Goal: Book appointment/travel/reservation

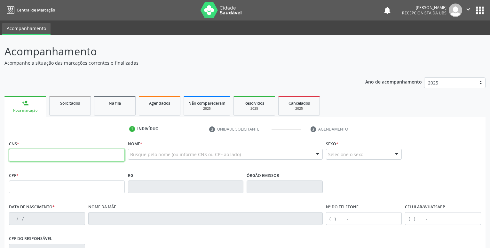
click at [48, 156] on input "text" at bounding box center [67, 155] width 116 height 13
paste input "898 0064 0666 6056"
type input "898 0064 0666 6056"
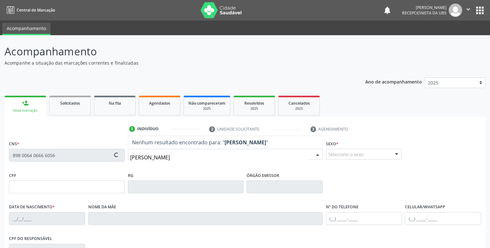
type input "[PERSON_NAME]"
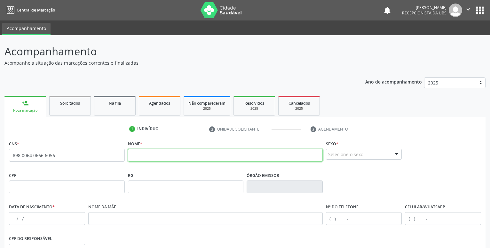
click at [152, 158] on input "text" at bounding box center [225, 155] width 195 height 13
type input "[PERSON_NAME]"
click at [349, 155] on div "Selecione o sexo" at bounding box center [364, 154] width 76 height 11
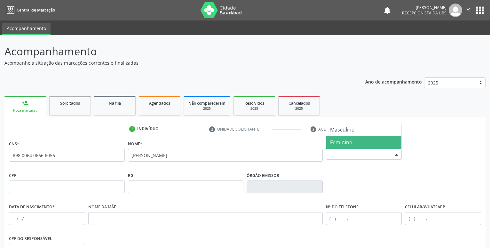
click at [345, 145] on span "Feminino" at bounding box center [341, 142] width 22 height 7
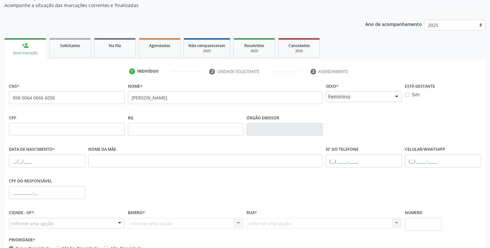
scroll to position [65, 0]
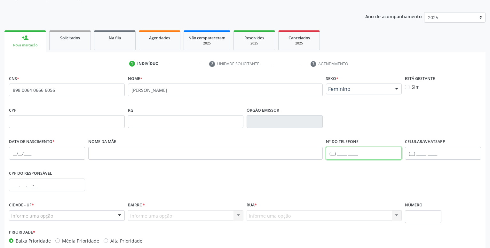
click at [331, 152] on input "text" at bounding box center [364, 153] width 76 height 13
drag, startPoint x: 365, startPoint y: 155, endPoint x: 277, endPoint y: 153, distance: 87.7
click at [326, 153] on input "[PHONE_NUMBER]" at bounding box center [364, 153] width 76 height 13
type input "[PHONE_NUMBER]"
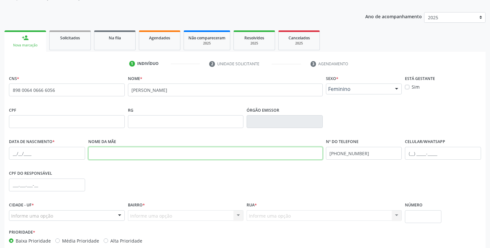
click at [277, 153] on input "text" at bounding box center [205, 153] width 235 height 13
type input "8"
drag, startPoint x: 343, startPoint y: 152, endPoint x: 250, endPoint y: 155, distance: 92.2
click at [326, 155] on input "[PHONE_NUMBER]" at bounding box center [364, 153] width 76 height 13
click at [363, 150] on input "[PHONE_NUMBER]" at bounding box center [364, 153] width 76 height 13
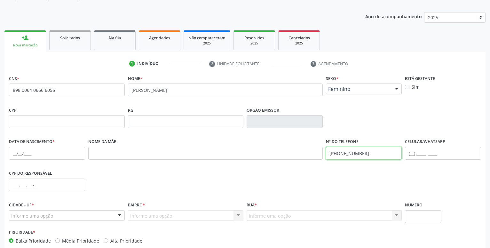
type input "[PHONE_NUMBER]"
click at [384, 179] on div "CPF do responsável" at bounding box center [244, 185] width 475 height 32
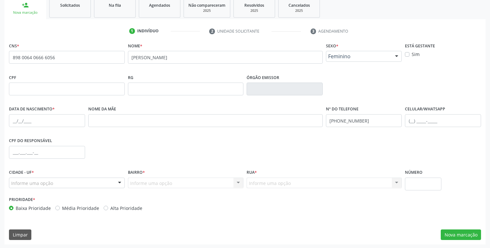
scroll to position [99, 0]
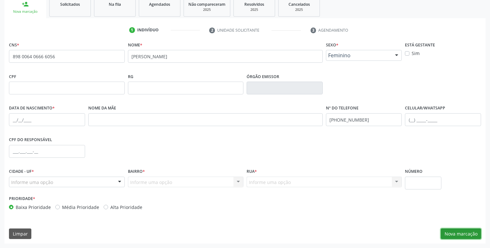
click at [471, 235] on button "Nova marcação" at bounding box center [461, 233] width 40 height 11
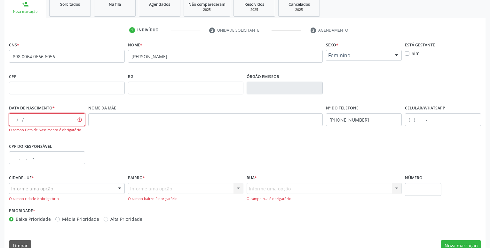
click at [12, 119] on input "text" at bounding box center [47, 119] width 76 height 13
type input "[DATE]"
click at [125, 143] on div "CPF do responsável" at bounding box center [244, 157] width 475 height 32
click at [115, 120] on input "text" at bounding box center [205, 119] width 235 height 13
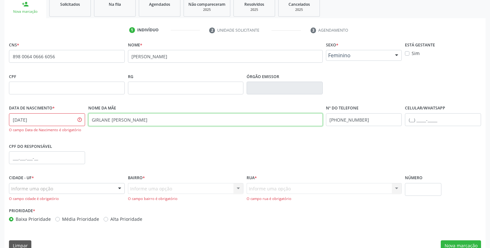
type input "GIRLANE [PERSON_NAME]"
drag, startPoint x: 134, startPoint y: 147, endPoint x: 101, endPoint y: 133, distance: 36.4
click at [133, 147] on div "CPF do responsável" at bounding box center [244, 157] width 475 height 32
click at [38, 122] on input "[DATE]" at bounding box center [47, 119] width 76 height 13
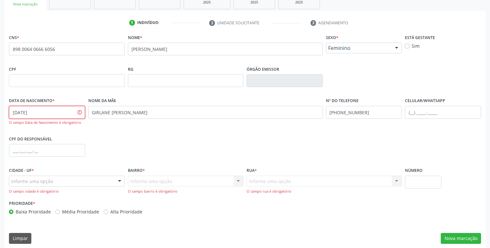
scroll to position [111, 0]
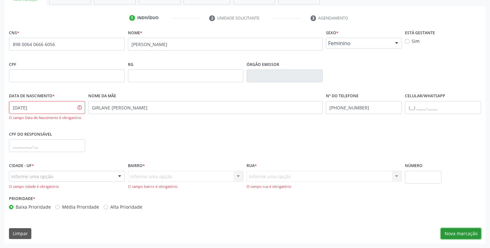
click at [463, 232] on button "Nova marcação" at bounding box center [461, 233] width 40 height 11
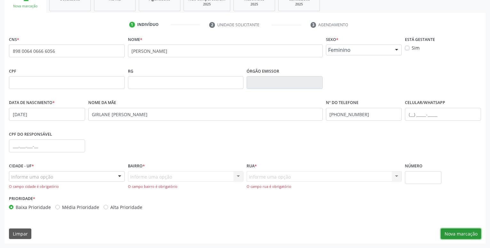
scroll to position [104, 0]
click at [56, 176] on div "Informe uma opção" at bounding box center [67, 176] width 116 height 11
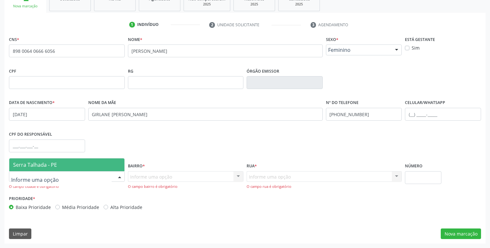
click at [56, 161] on span "Serra Talhada - PE" at bounding box center [35, 164] width 44 height 7
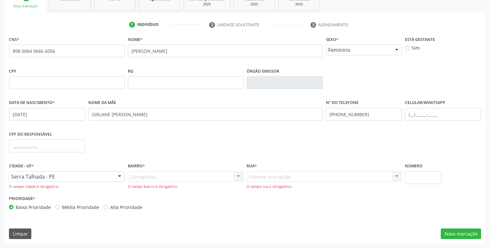
drag, startPoint x: 129, startPoint y: 174, endPoint x: 144, endPoint y: 179, distance: 15.9
click at [130, 175] on div "Carregando... Nenhum resultado encontrado para: " " Nenhuma opção encontrada. D…" at bounding box center [186, 180] width 116 height 18
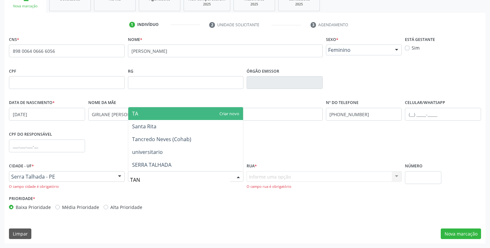
type input "TANC"
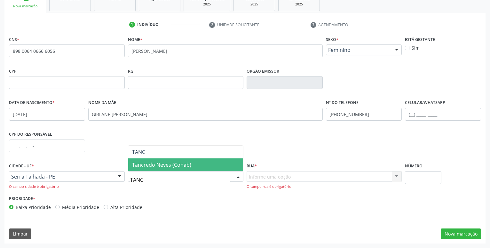
click at [148, 163] on span "Tancredo Neves (Cohab)" at bounding box center [161, 164] width 59 height 7
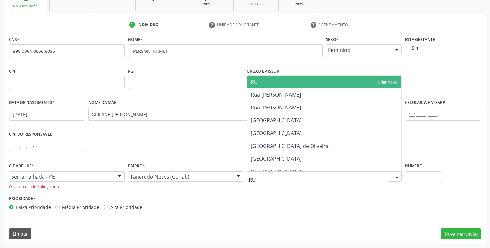
type input "R"
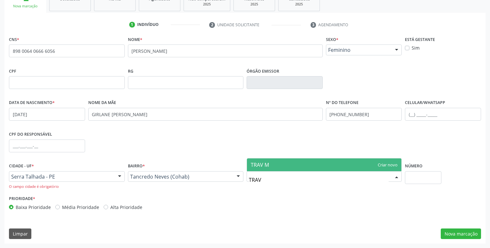
type input "TRAV"
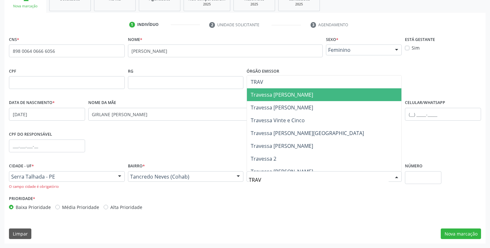
click at [294, 91] on span "Travessa [PERSON_NAME]" at bounding box center [282, 94] width 62 height 7
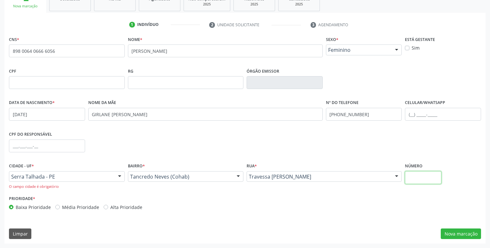
click at [420, 181] on input "text" at bounding box center [423, 177] width 36 height 13
type input "55A"
click at [462, 231] on button "Nova marcação" at bounding box center [461, 233] width 40 height 11
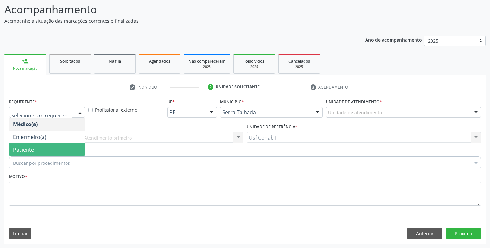
click at [35, 150] on span "Paciente" at bounding box center [47, 149] width 76 height 13
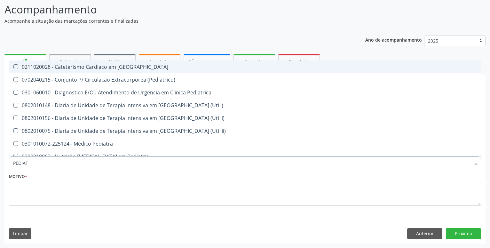
type input "PEDIATR"
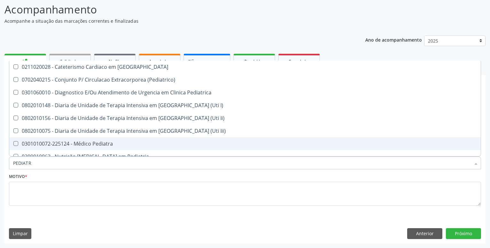
click at [79, 141] on div "0301010072-225124 - Médico Pediatra" at bounding box center [245, 143] width 464 height 5
checkbox Pediatra "true"
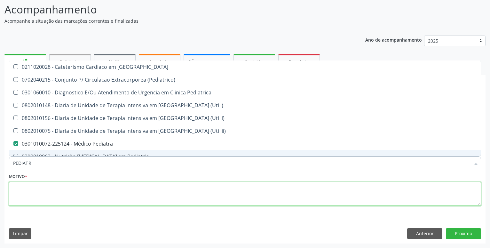
click at [35, 189] on textarea at bounding box center [245, 194] width 472 height 24
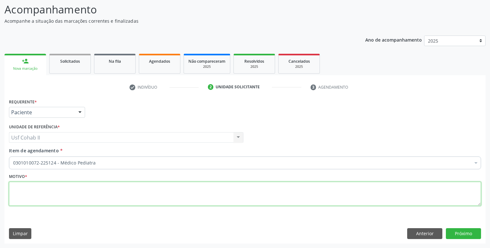
checkbox Pediatra "true"
checkbox Abciximabe "false"
type textarea "."
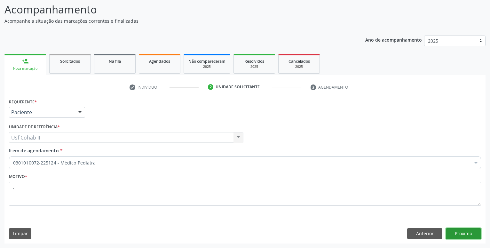
click at [463, 235] on button "Próximo" at bounding box center [463, 233] width 35 height 11
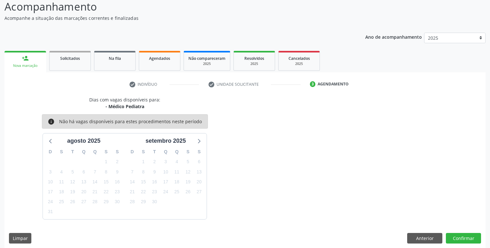
scroll to position [49, 0]
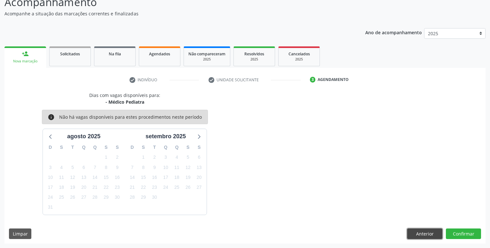
click at [411, 232] on button "Anterior" at bounding box center [424, 233] width 35 height 11
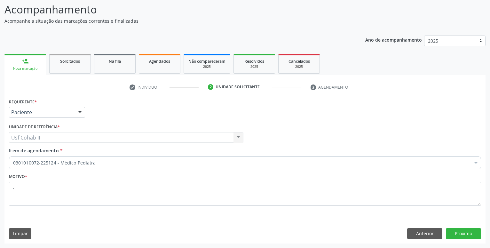
scroll to position [42, 0]
click at [455, 235] on button "Próximo" at bounding box center [463, 233] width 35 height 11
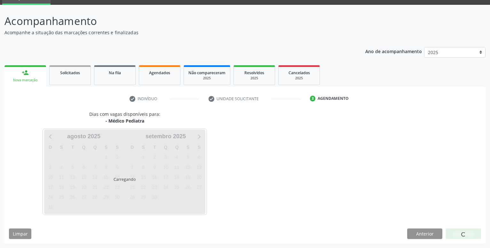
scroll to position [30, 0]
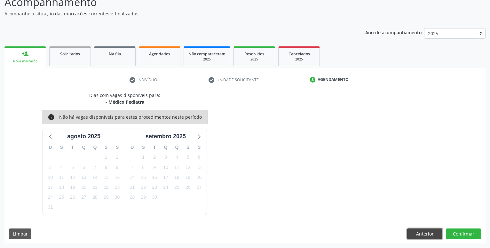
click at [409, 235] on button "Anterior" at bounding box center [424, 233] width 35 height 11
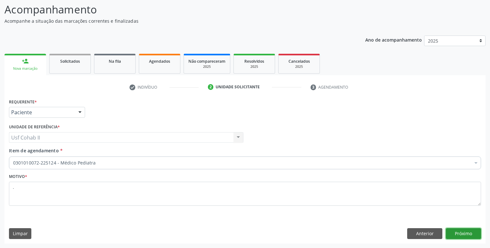
click at [459, 237] on button "Próximo" at bounding box center [463, 233] width 35 height 11
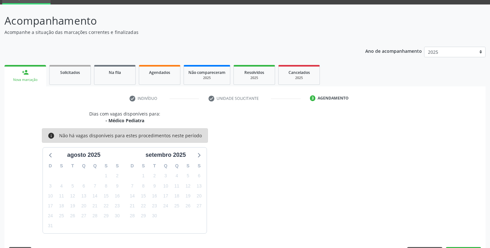
scroll to position [49, 0]
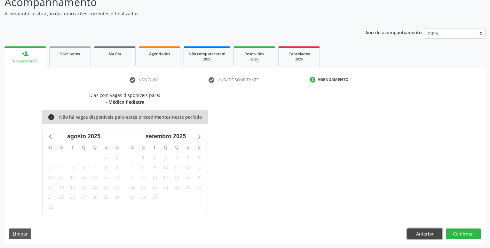
click at [417, 238] on button "Anterior" at bounding box center [424, 233] width 35 height 11
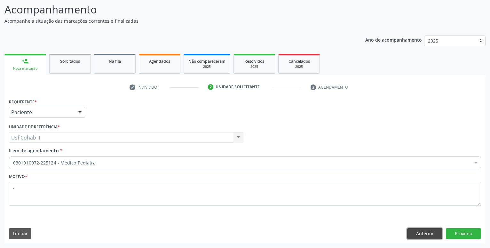
click at [416, 230] on button "Anterior" at bounding box center [424, 233] width 35 height 11
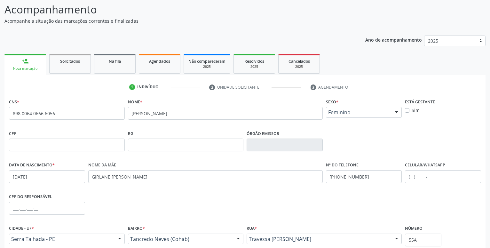
scroll to position [99, 0]
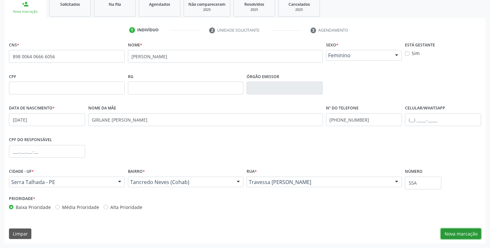
click at [457, 232] on button "Nova marcação" at bounding box center [461, 233] width 40 height 11
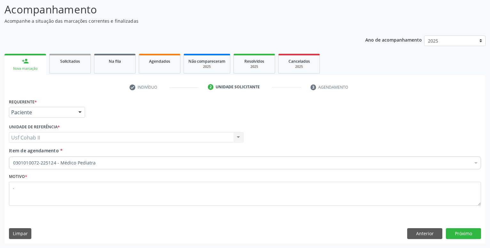
scroll to position [42, 0]
click at [469, 234] on button "Próximo" at bounding box center [463, 233] width 35 height 11
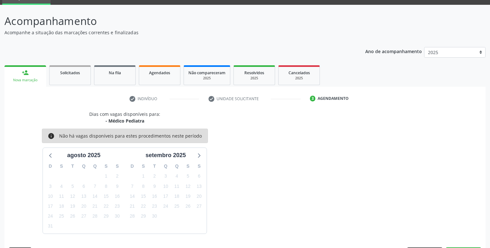
scroll to position [49, 0]
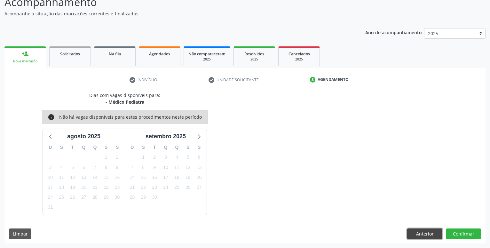
click at [409, 231] on button "Anterior" at bounding box center [424, 233] width 35 height 11
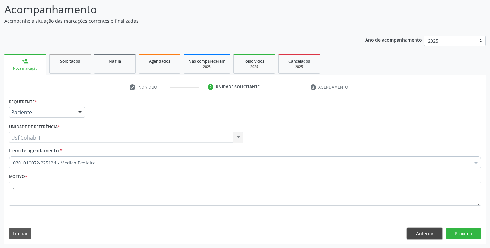
click at [409, 231] on button "Anterior" at bounding box center [424, 233] width 35 height 11
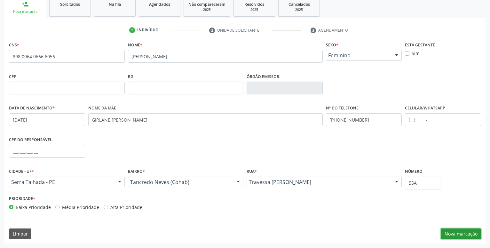
click at [454, 233] on button "Nova marcação" at bounding box center [461, 233] width 40 height 11
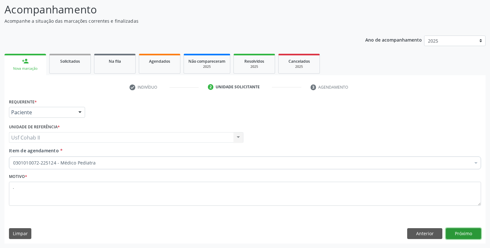
click at [470, 235] on button "Próximo" at bounding box center [463, 233] width 35 height 11
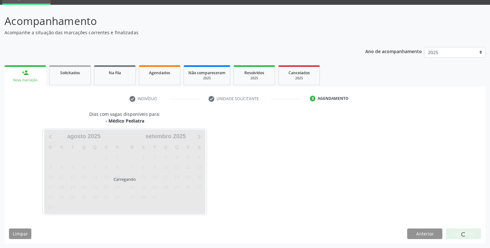
scroll to position [30, 0]
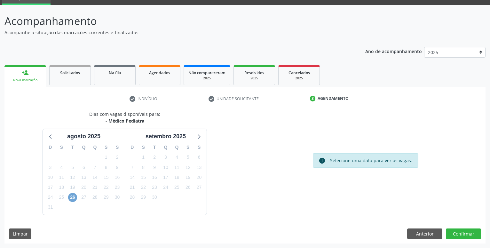
click at [72, 198] on span "26" at bounding box center [72, 197] width 9 height 9
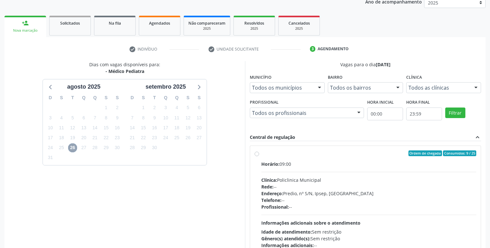
scroll to position [96, 0]
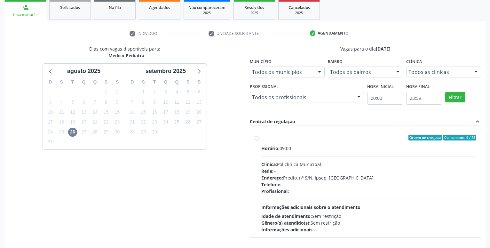
click at [261, 138] on label "Ordem de chegada Consumidos: 9 / 25 Horário: 09:00 Clínica: Policlinica Municip…" at bounding box center [368, 184] width 215 height 98
click at [256, 138] on input "Ordem de chegada Consumidos: 9 / 25 Horário: 09:00 Clínica: Policlinica Municip…" at bounding box center [257, 138] width 4 height 6
radio input "true"
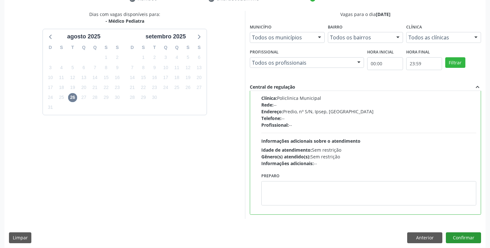
scroll to position [134, 0]
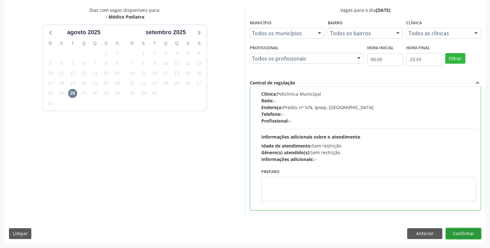
click at [468, 236] on button "Confirmar" at bounding box center [463, 233] width 35 height 11
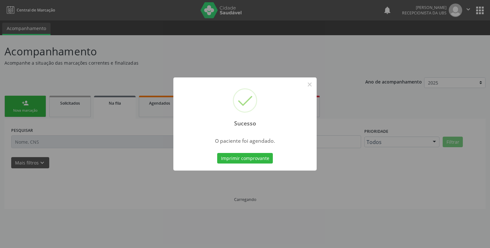
scroll to position [0, 0]
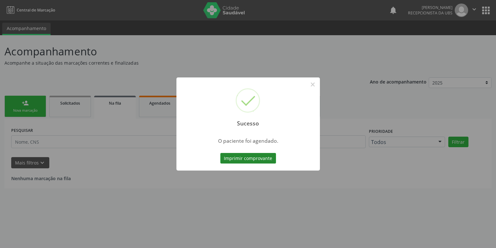
click at [264, 157] on button "Imprimir comprovante" at bounding box center [248, 158] width 56 height 11
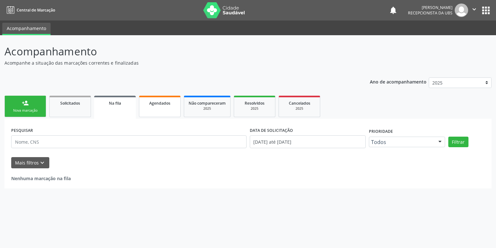
click at [163, 105] on span "Agendados" at bounding box center [159, 102] width 21 height 5
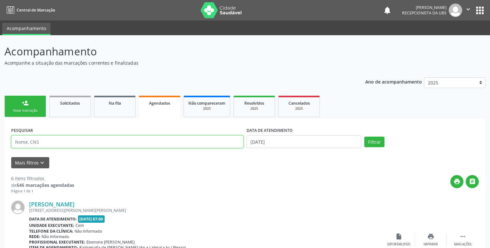
click at [61, 142] on input "text" at bounding box center [127, 141] width 232 height 13
type input "[PERSON_NAME]"
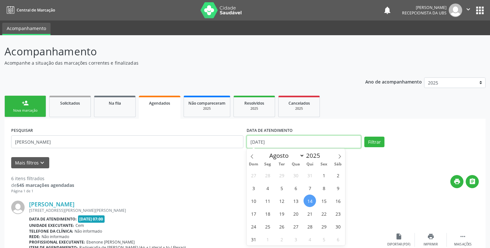
drag, startPoint x: 301, startPoint y: 139, endPoint x: 184, endPoint y: 156, distance: 118.7
click at [247, 148] on input "[DATE]" at bounding box center [304, 141] width 115 height 13
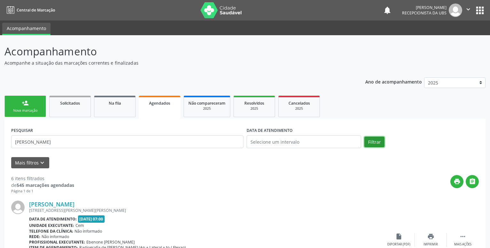
click at [369, 140] on button "Filtrar" at bounding box center [374, 142] width 20 height 11
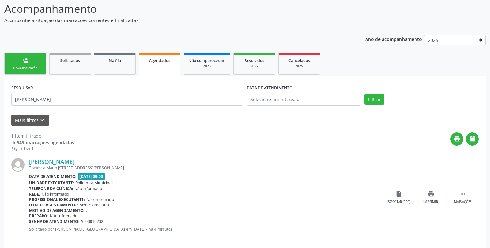
scroll to position [49, 0]
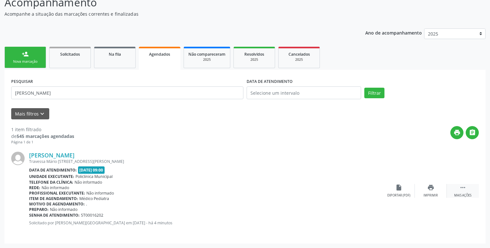
click at [463, 188] on icon "" at bounding box center [462, 187] width 7 height 7
click at [428, 186] on icon "edit" at bounding box center [430, 187] width 7 height 7
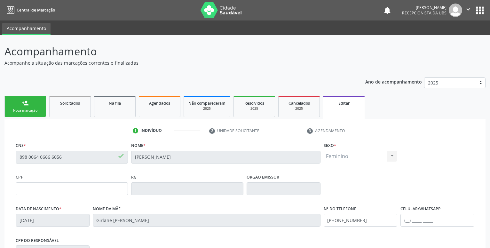
scroll to position [33, 0]
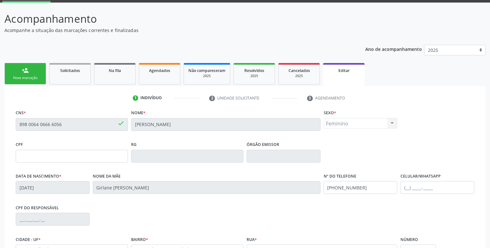
click at [393, 121] on div "Feminino Masculino Feminino Nenhum resultado encontrado para: " " Não há nenhum…" at bounding box center [361, 123] width 74 height 11
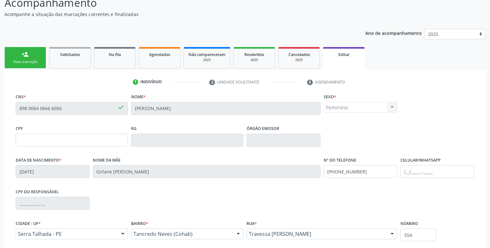
scroll to position [10, 0]
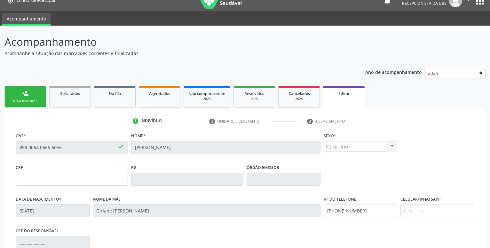
click at [356, 147] on div "Feminino Masculino Feminino Nenhum resultado encontrado para: " " Não há nenhum…" at bounding box center [361, 146] width 74 height 11
click at [333, 142] on div "Feminino Masculino Feminino Nenhum resultado encontrado para: " " Não há nenhum…" at bounding box center [361, 146] width 74 height 11
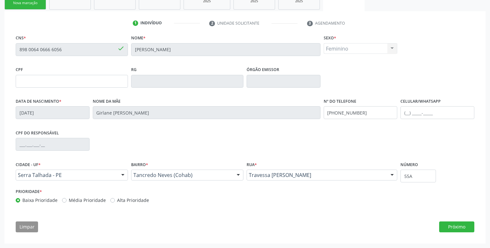
scroll to position [0, 0]
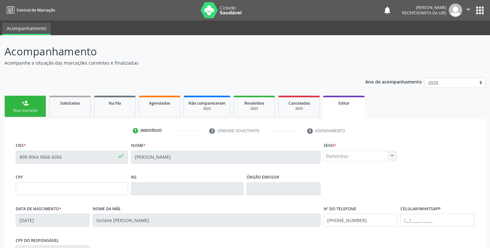
click at [346, 103] on span "Editar" at bounding box center [343, 102] width 11 height 5
click at [12, 110] on div "Nova marcação" at bounding box center [25, 110] width 32 height 5
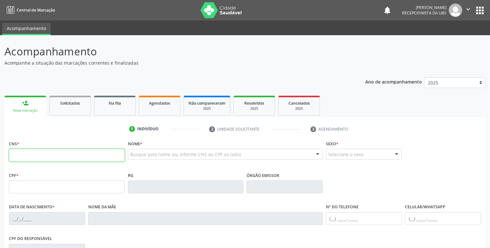
click at [36, 159] on input "text" at bounding box center [67, 155] width 116 height 13
paste input "898 0064 0666 6056"
type input "898 0064 0666 6056"
type input "[DATE]"
type input "Girlane [PERSON_NAME]"
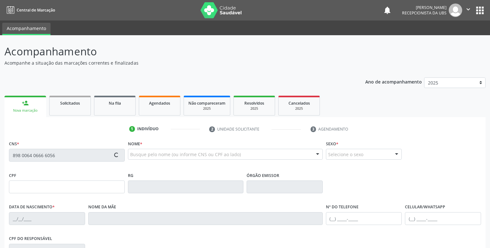
type input "[PHONE_NUMBER]"
type input "55A"
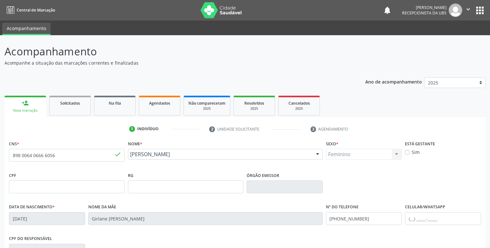
click at [395, 154] on div "Feminino Masculino Feminino Nenhum resultado encontrado para: " " Não há nenhum…" at bounding box center [364, 154] width 76 height 11
drag, startPoint x: 62, startPoint y: 156, endPoint x: -16, endPoint y: 160, distance: 78.2
click at [9, 160] on input "898 0064 0666 6056" at bounding box center [67, 155] width 116 height 13
type input "705 7004 4559 9730"
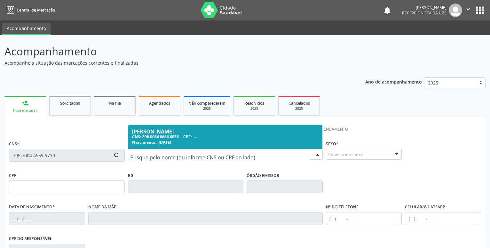
drag, startPoint x: 221, startPoint y: 155, endPoint x: 150, endPoint y: 157, distance: 70.4
click at [150, 157] on input "text" at bounding box center [219, 157] width 179 height 13
type input "006.342.764-84"
type input "[DATE]"
type input "[PERSON_NAME]"
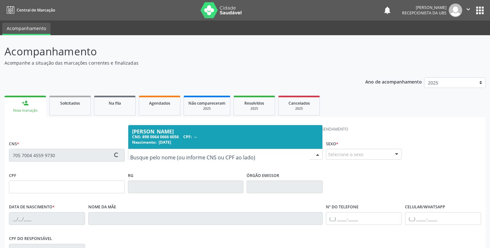
type input "[PHONE_NUMBER]"
type input "55"
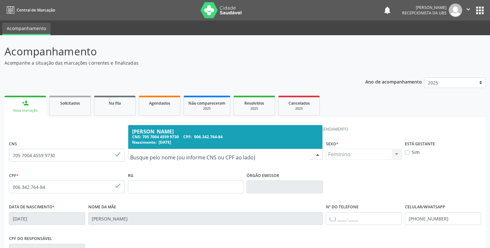
click at [144, 159] on input "text" at bounding box center [219, 157] width 179 height 13
click at [151, 134] on div "CNS: 705 7004 4559 9730 CPF: 006.342.764-84" at bounding box center [225, 136] width 187 height 5
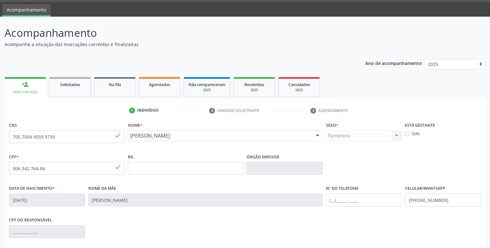
scroll to position [33, 0]
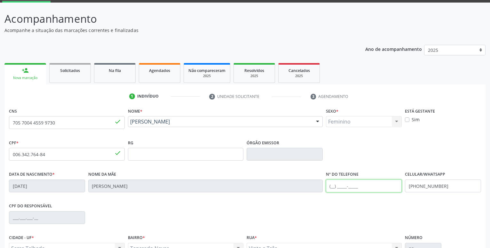
click at [332, 185] on input "text" at bounding box center [364, 185] width 76 height 13
type input "[PHONE_NUMBER]"
click at [275, 204] on div "CPF do responsável" at bounding box center [244, 217] width 475 height 32
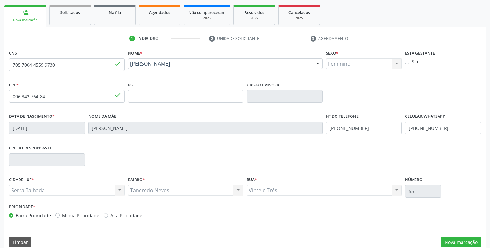
scroll to position [99, 0]
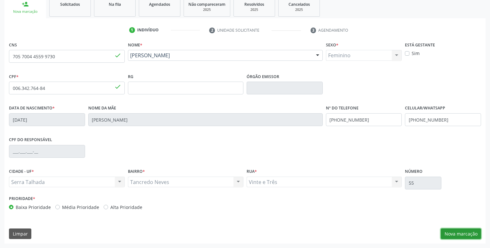
click at [457, 235] on button "Nova marcação" at bounding box center [461, 233] width 40 height 11
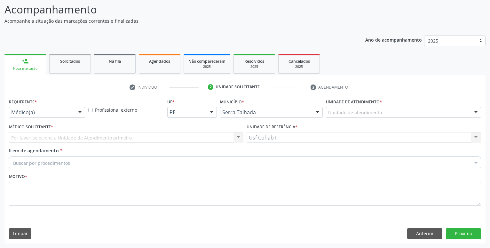
scroll to position [42, 0]
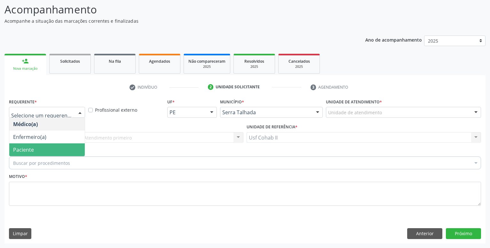
click at [56, 147] on span "Paciente" at bounding box center [47, 149] width 76 height 13
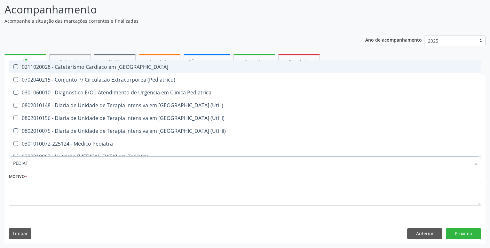
type input "PEDIATR"
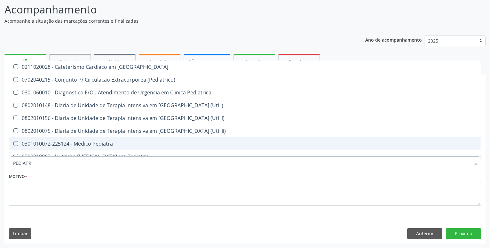
click at [108, 142] on div "0301010072-225124 - Médico Pediatra" at bounding box center [245, 143] width 464 height 5
checkbox Pediatra "true"
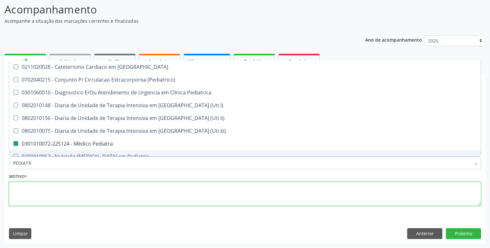
click at [62, 192] on textarea at bounding box center [245, 194] width 472 height 24
checkbox \(Pediatrico\) "true"
checkbox Pediatra "false"
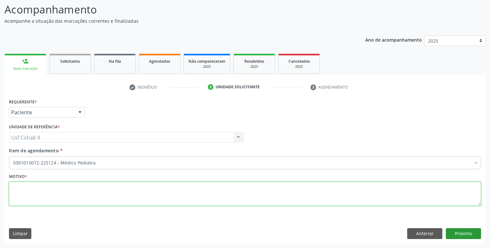
type textarea "."
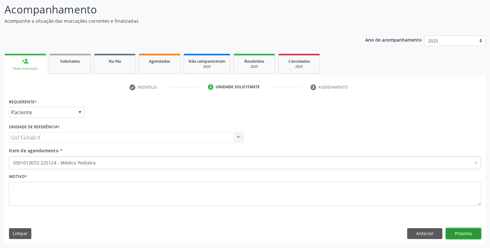
click at [460, 233] on button "Próximo" at bounding box center [463, 233] width 35 height 11
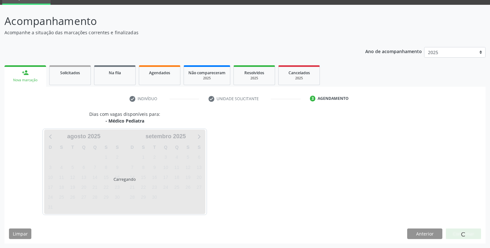
scroll to position [30, 0]
